Goal: Task Accomplishment & Management: Use online tool/utility

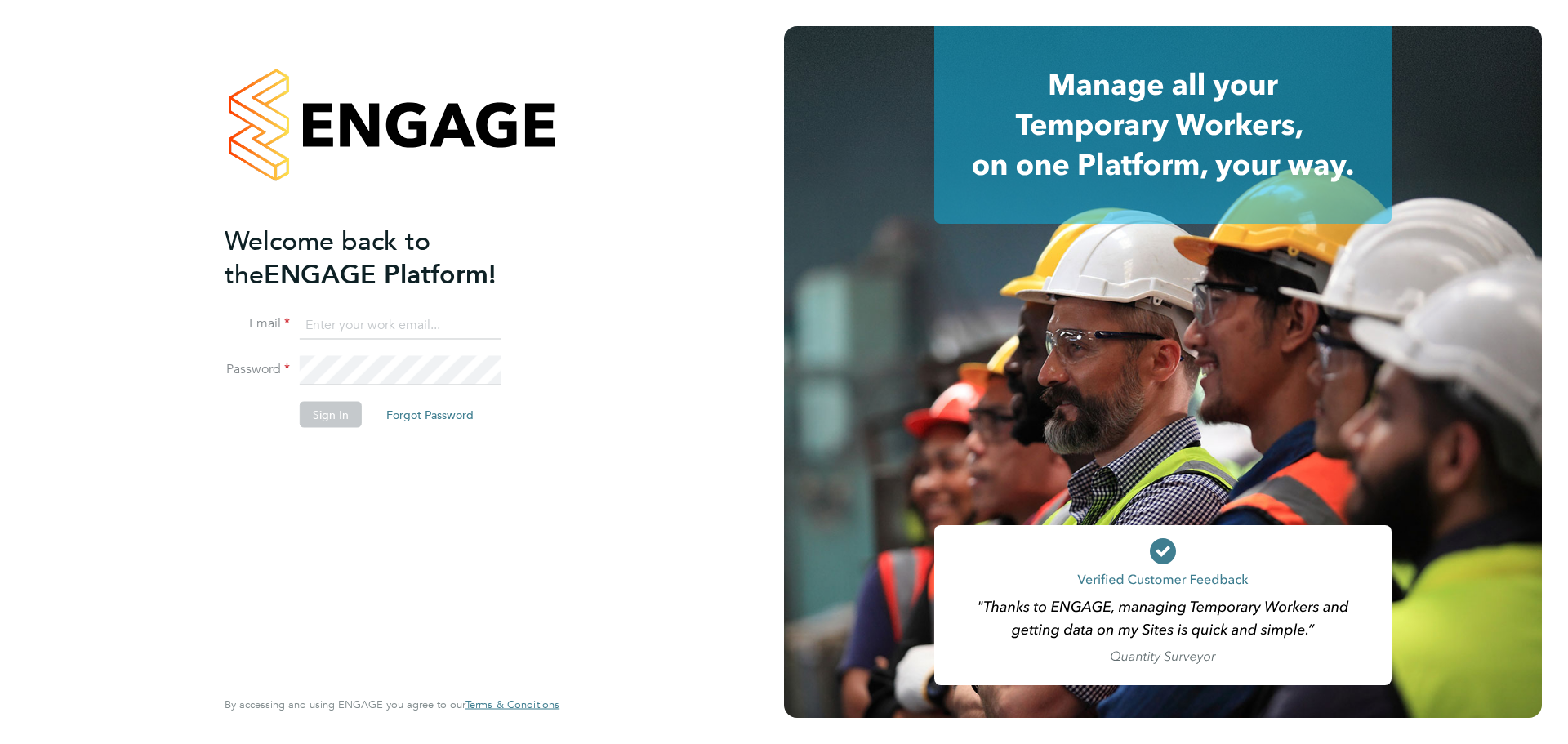
type input "[PERSON_NAME][EMAIL_ADDRESS][PERSON_NAME][DOMAIN_NAME]"
click at [334, 420] on button "Sign In" at bounding box center [331, 414] width 62 height 26
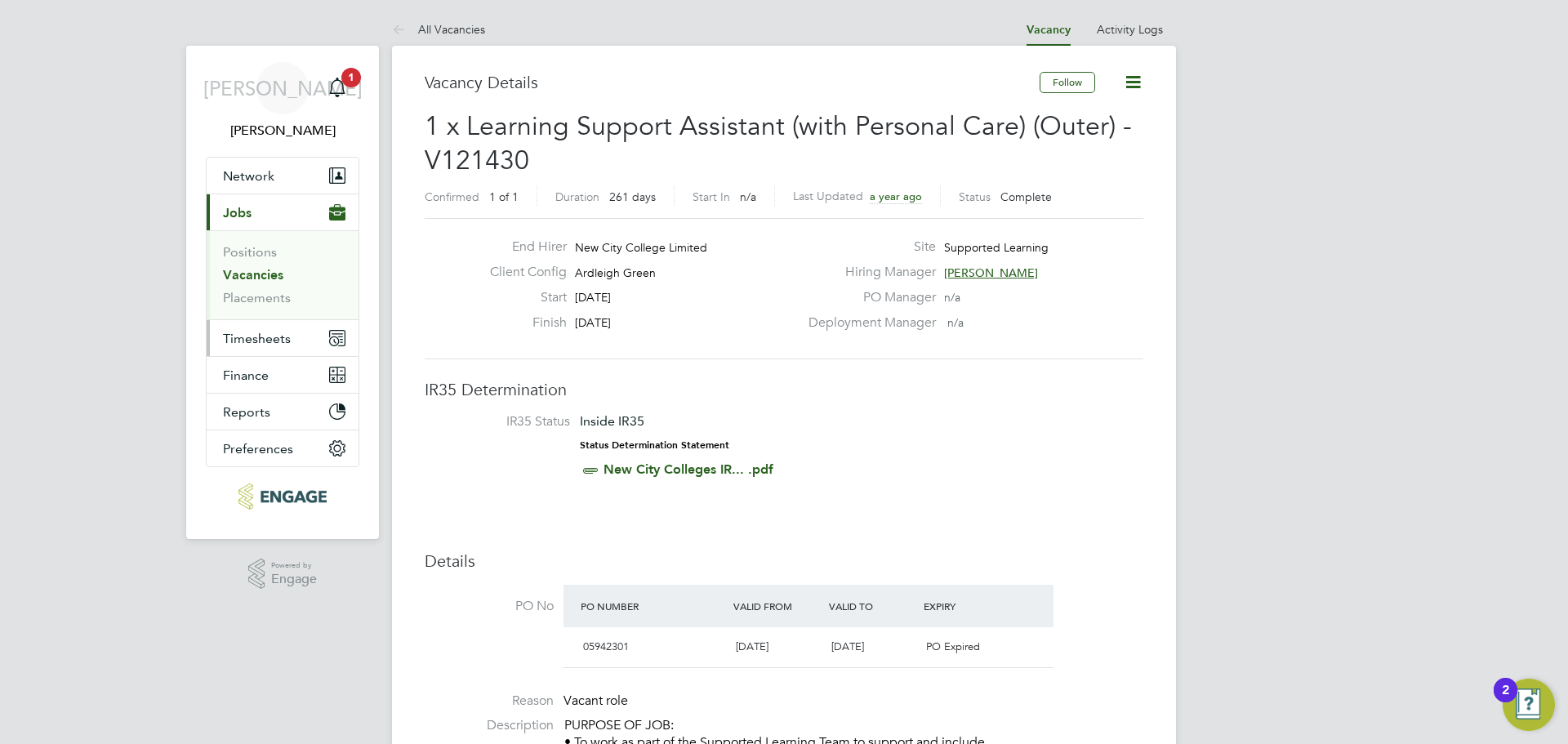
click at [272, 346] on span "Timesheets" at bounding box center [257, 338] width 68 height 16
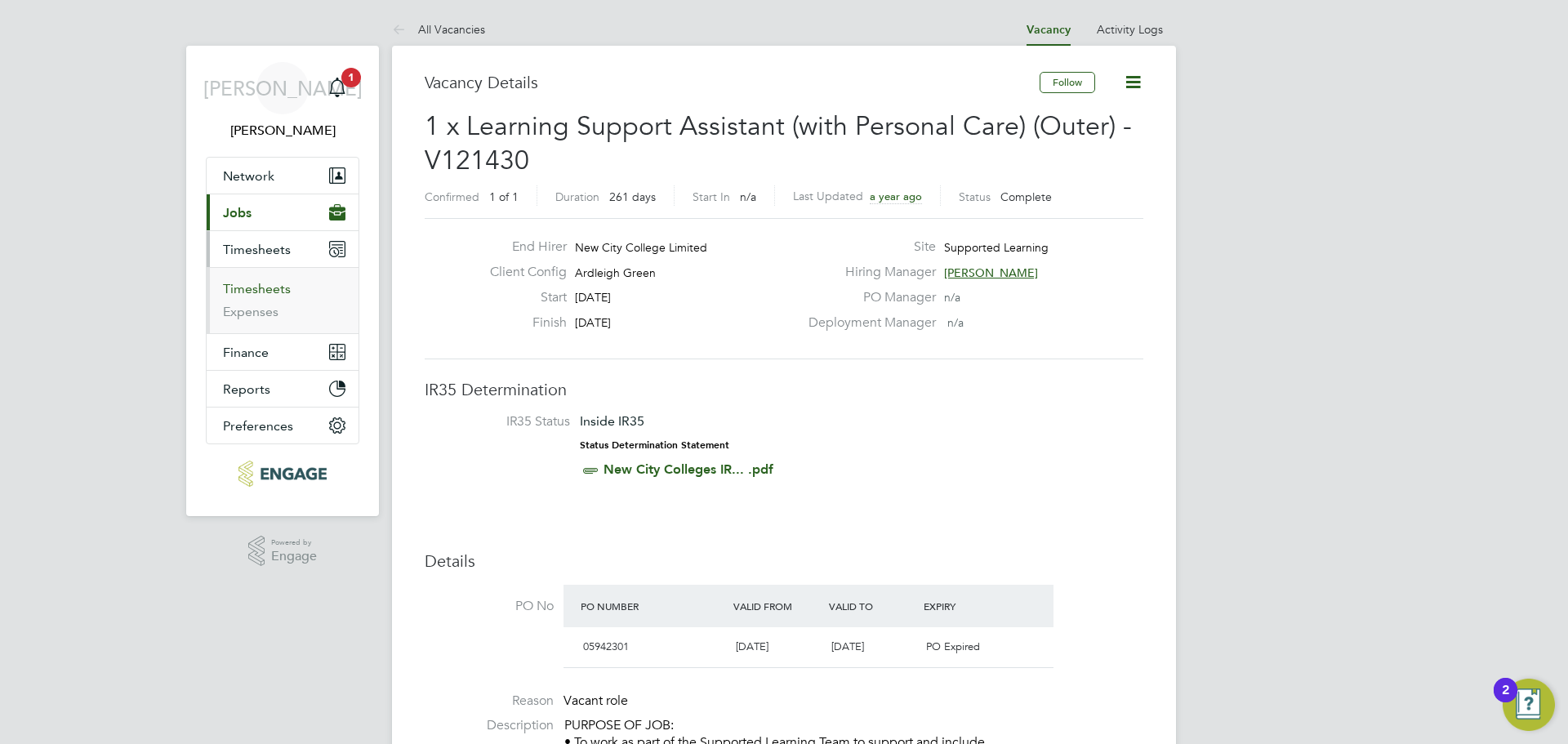
click at [282, 290] on link "Timesheets" at bounding box center [257, 289] width 68 height 16
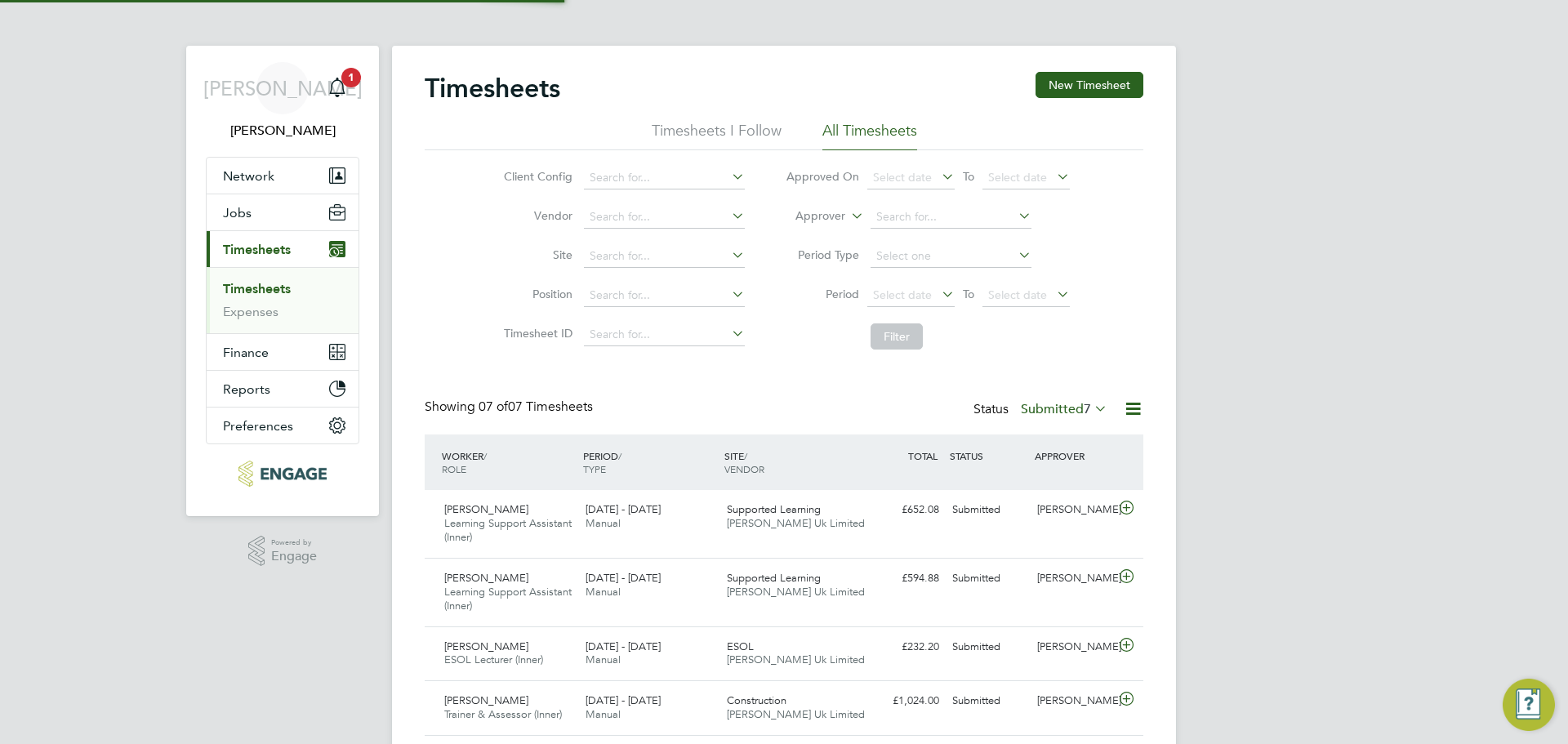
scroll to position [41, 142]
drag, startPoint x: 400, startPoint y: 51, endPoint x: 416, endPoint y: 29, distance: 27.2
click at [416, 29] on app-barbie "Timesheets New Timesheet Timesheets I Follow All Timesheets Client Config Vendo…" at bounding box center [784, 473] width 784 height 946
drag, startPoint x: 390, startPoint y: 43, endPoint x: 407, endPoint y: 93, distance: 52.8
click at [406, 92] on div "JA Jerin Aktar Notifications 1 Applications: Network Team Members Businesses Si…" at bounding box center [784, 486] width 1568 height 972
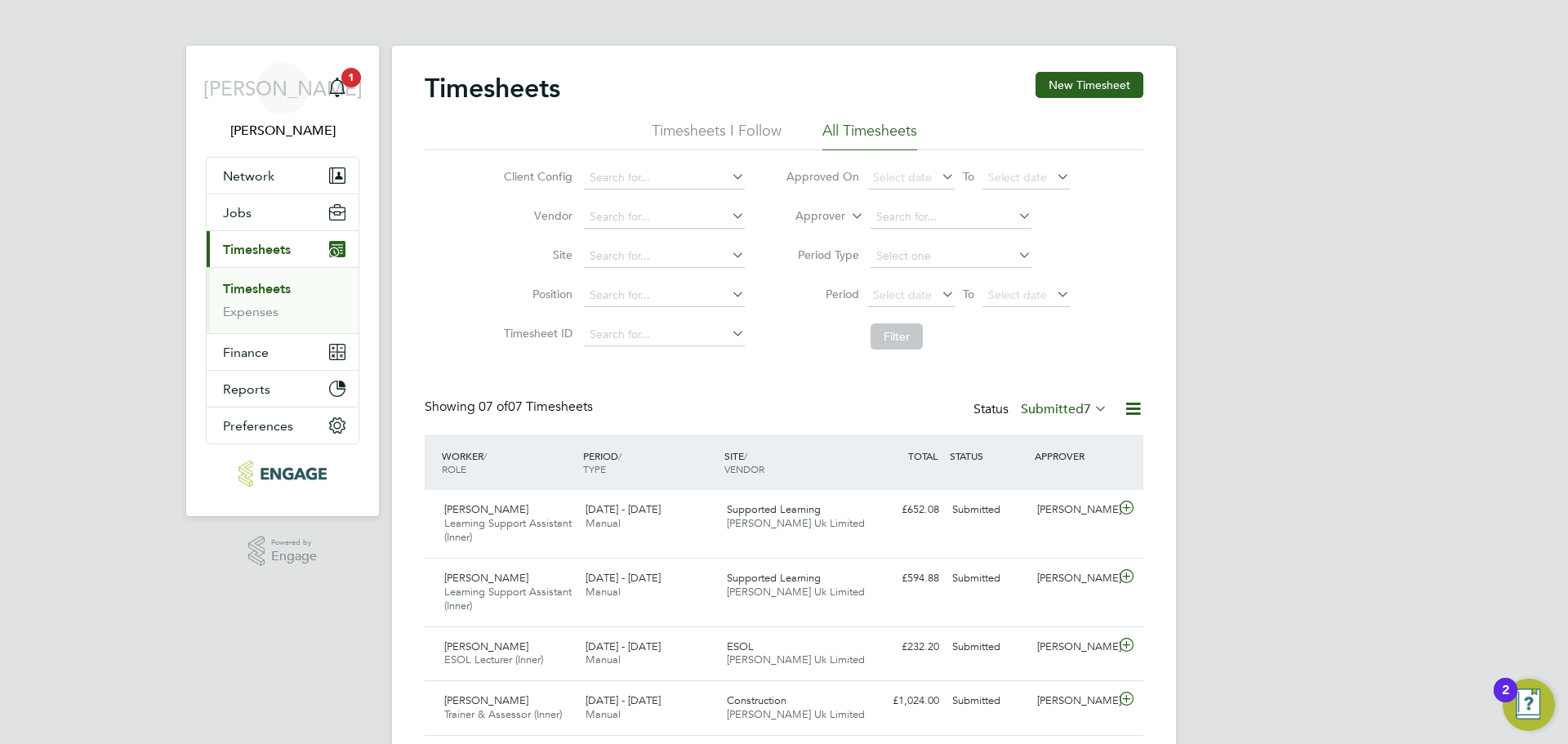
drag, startPoint x: 393, startPoint y: 48, endPoint x: 422, endPoint y: 43, distance: 29.4
click at [423, 35] on app-barbie "Timesheets New Timesheet Timesheets I Follow All Timesheets Client Config Vendo…" at bounding box center [784, 473] width 784 height 946
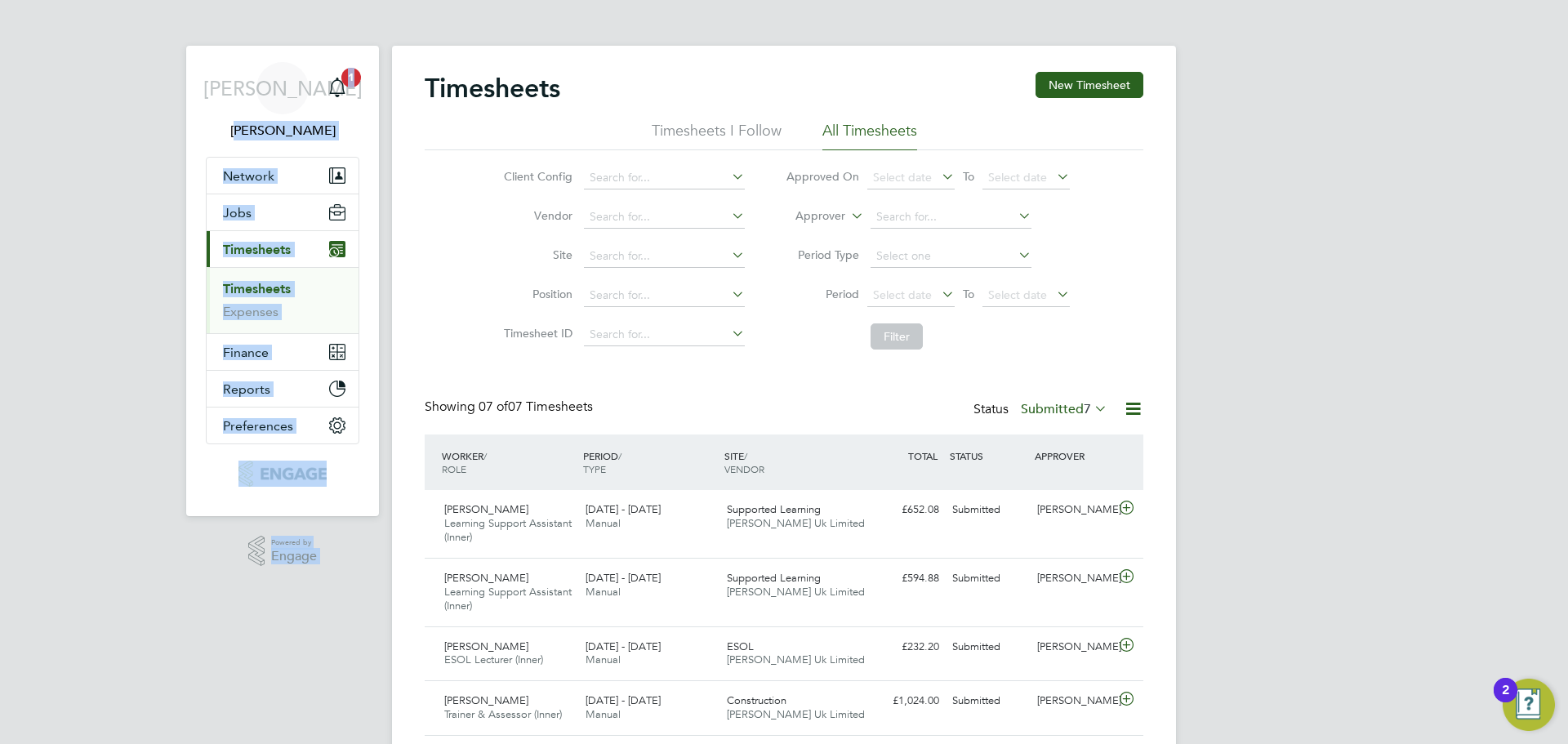
drag, startPoint x: 187, startPoint y: 45, endPoint x: 186, endPoint y: 56, distance: 11.0
click at [186, 56] on div "JA Jerin Aktar Notifications 1 Applications: Network Team Members Businesses Si…" at bounding box center [784, 486] width 1568 height 972
click at [402, 69] on div "Timesheets New Timesheet Timesheets I Follow All Timesheets Client Config Vendo…" at bounding box center [784, 495] width 784 height 900
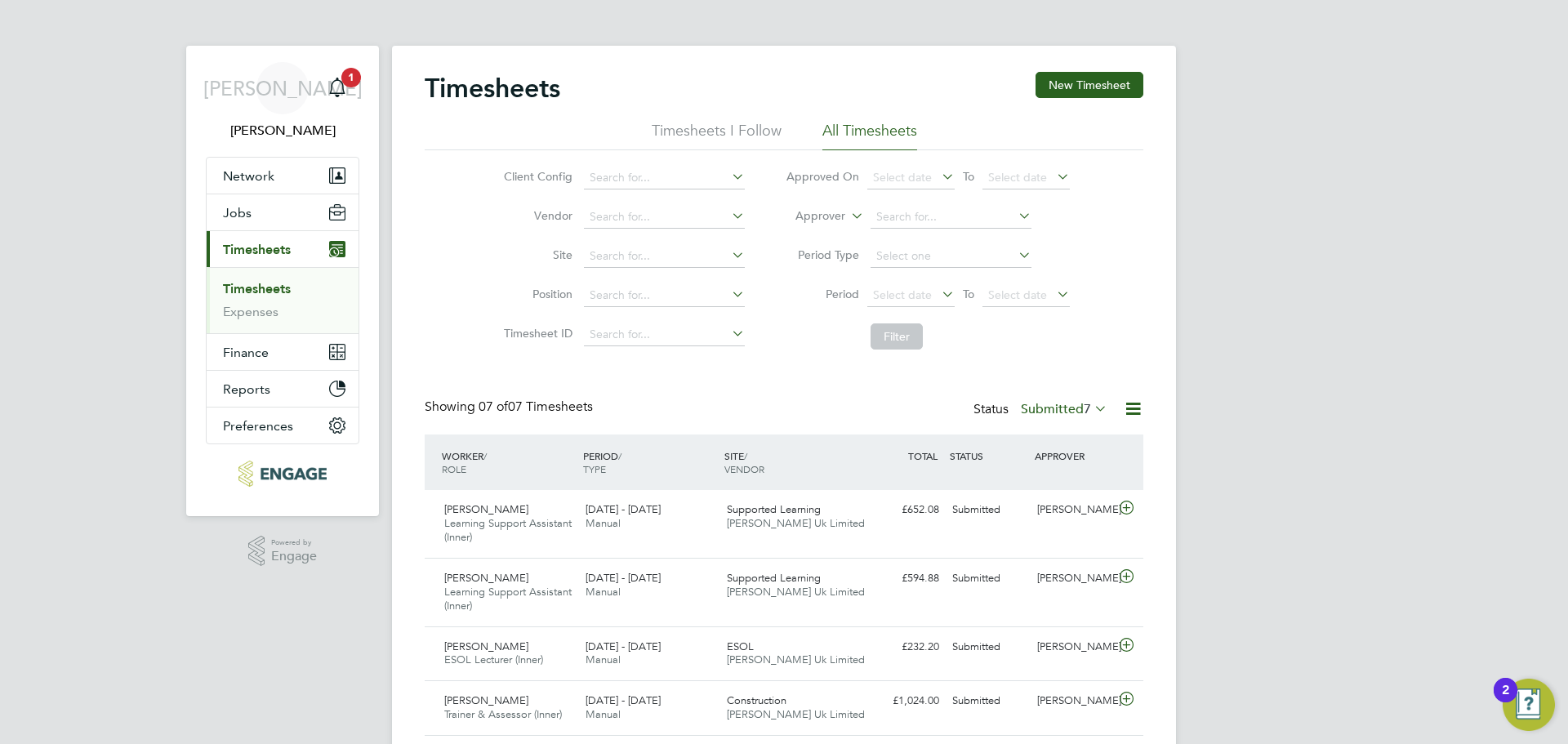
click at [448, 150] on ul "Timesheets I Follow All Timesheets" at bounding box center [784, 136] width 718 height 30
